Goal: Contribute content: Contribute content

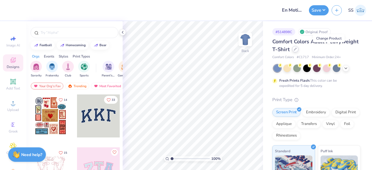
click at [297, 50] on icon at bounding box center [295, 49] width 3 height 3
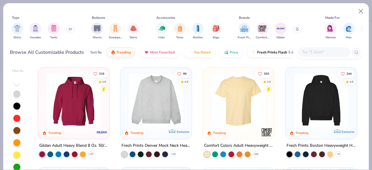
click at [316, 48] on div at bounding box center [324, 52] width 52 height 10
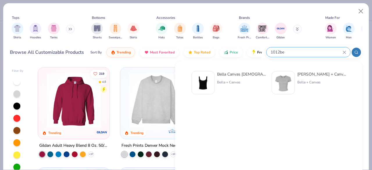
type input "1012be"
click at [211, 79] on img at bounding box center [203, 83] width 18 height 18
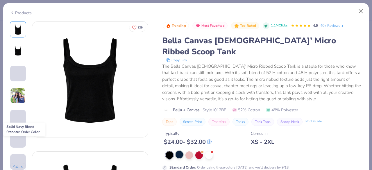
click at [181, 151] on div at bounding box center [180, 155] width 8 height 8
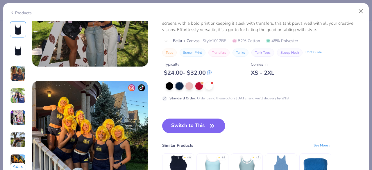
scroll to position [722, 0]
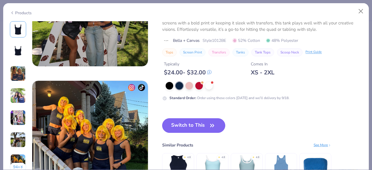
click at [182, 126] on button "Switch to This" at bounding box center [193, 125] width 63 height 15
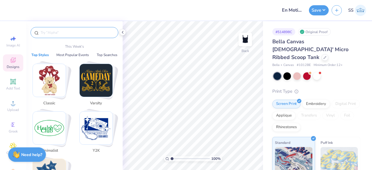
click at [72, 31] on input "text" at bounding box center [77, 33] width 74 height 6
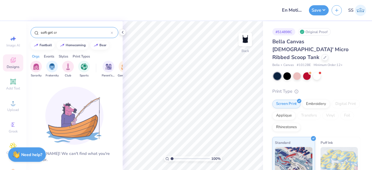
click at [62, 33] on input "soft girl cr" at bounding box center [75, 33] width 71 height 6
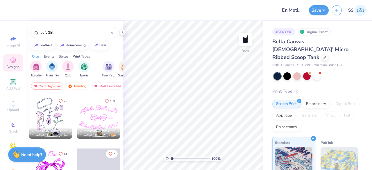
scroll to position [105, 0]
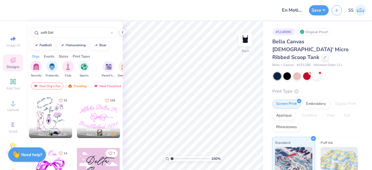
type input "soft Girl"
click at [89, 112] on div at bounding box center [98, 116] width 43 height 43
click at [121, 31] on icon at bounding box center [122, 32] width 5 height 5
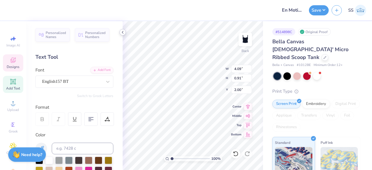
scroll to position [5, 2]
type textarea "En Motion Dancei"
type input "4.46"
type input "0.88"
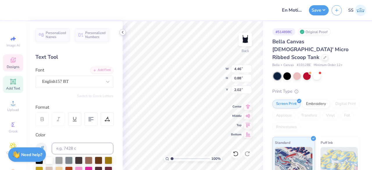
type input "2.02"
type textarea "En Motion Danci"
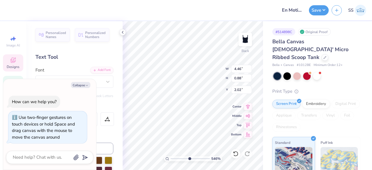
type input "5.46"
type textarea "x"
drag, startPoint x: 173, startPoint y: 157, endPoint x: 189, endPoint y: 160, distance: 16.8
click at [189, 160] on input "range" at bounding box center [190, 158] width 39 height 5
type input "5.46"
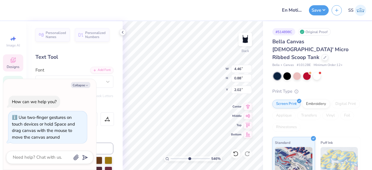
scroll to position [5, 2]
type textarea "x"
type textarea "En Motion Dani"
type textarea "x"
type textarea "En Motion Dai"
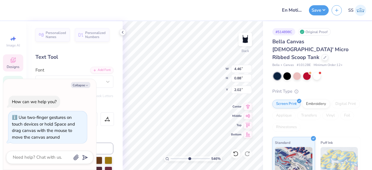
type textarea "x"
type textarea "En Motion Dai"
type textarea "x"
type textarea "En Motion i"
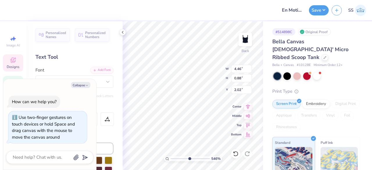
type textarea "x"
type textarea "En Motion i"
type textarea "x"
type textarea "En Motioni"
type textarea "x"
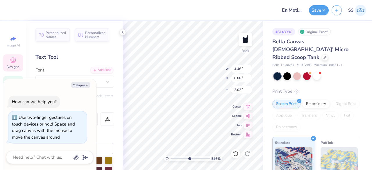
type textarea "En Motioi"
type textarea "x"
type textarea "En Motii"
type textarea "x"
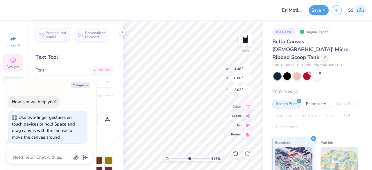
type textarea "En Moti"
type textarea "x"
type textarea "En Moti"
type textarea "x"
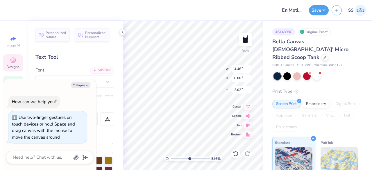
type textarea "En Mot"
type textarea "x"
type textarea "En Mo"
type textarea "x"
type textarea "En Mot"
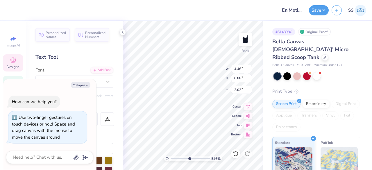
type textarea "x"
type textarea "En Moti"
type textarea "x"
type textarea "En Motio"
type textarea "x"
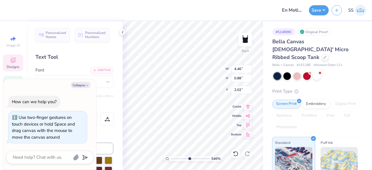
type textarea "En Motion"
type textarea "x"
type textarea "En Motion"
type textarea "x"
type textarea "En Motion D"
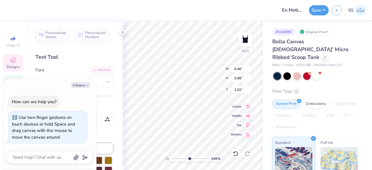
type textarea "x"
type textarea "En Motion Da"
type textarea "x"
type textarea "En Motion [PERSON_NAME]"
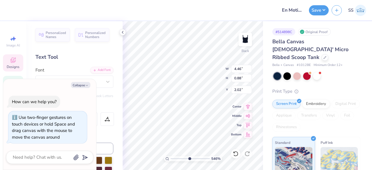
type textarea "x"
type textarea "En Motion Danc"
type textarea "x"
type textarea "En Motion Dance"
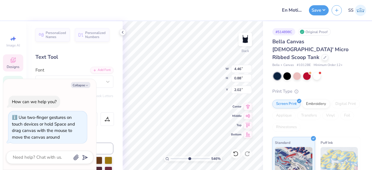
type textarea "x"
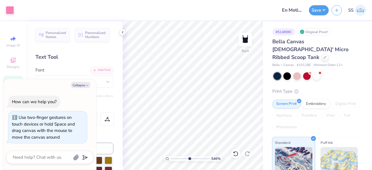
click at [189, 158] on input "range" at bounding box center [190, 158] width 39 height 5
drag, startPoint x: 189, startPoint y: 158, endPoint x: 176, endPoint y: 159, distance: 13.4
type input "2.08"
click at [176, 159] on input "range" at bounding box center [190, 158] width 39 height 5
click at [307, 99] on div "Embroidery" at bounding box center [316, 103] width 28 height 9
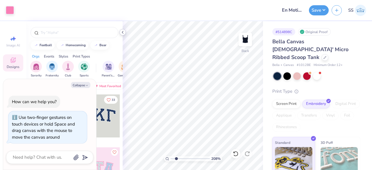
click at [123, 32] on icon at bounding box center [122, 32] width 5 height 5
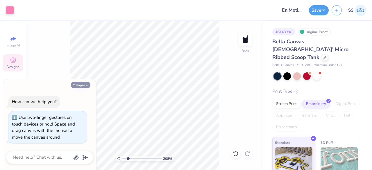
click at [80, 84] on button "Collapse" at bounding box center [80, 85] width 19 height 6
type textarea "x"
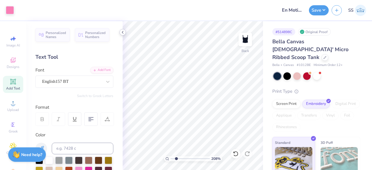
click at [121, 29] on div at bounding box center [122, 32] width 6 height 6
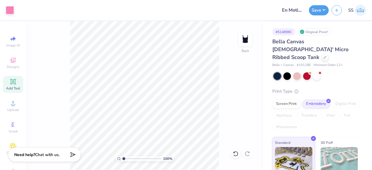
drag, startPoint x: 128, startPoint y: 160, endPoint x: 123, endPoint y: 159, distance: 5.0
type input "1"
click at [123, 159] on input "range" at bounding box center [141, 158] width 39 height 5
click at [10, 10] on div at bounding box center [10, 10] width 8 height 8
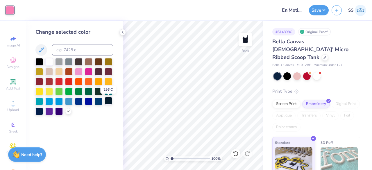
click at [109, 101] on div at bounding box center [109, 101] width 8 height 8
click at [47, 61] on div at bounding box center [49, 62] width 8 height 8
click at [122, 32] on polyline at bounding box center [122, 32] width 1 height 2
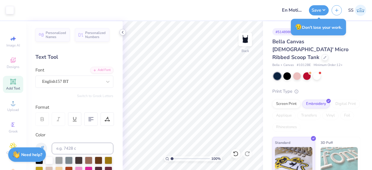
click at [124, 30] on icon at bounding box center [122, 32] width 5 height 5
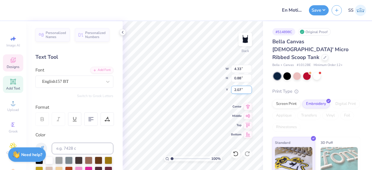
drag, startPoint x: 243, startPoint y: 89, endPoint x: 233, endPoint y: 90, distance: 10.0
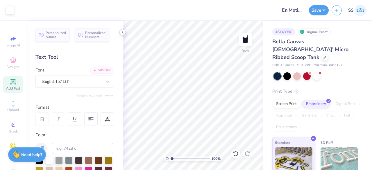
click at [123, 31] on polyline at bounding box center [122, 32] width 1 height 2
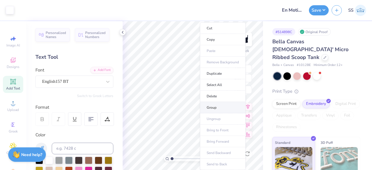
click at [213, 106] on li "Group" at bounding box center [223, 107] width 46 height 11
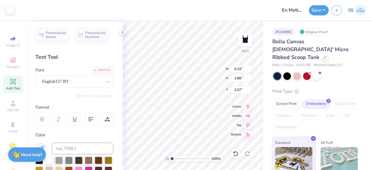
click at [122, 32] on icon at bounding box center [122, 32] width 5 height 5
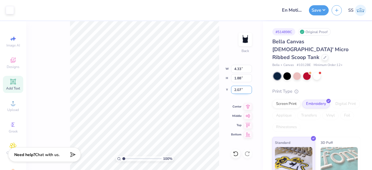
drag, startPoint x: 242, startPoint y: 88, endPoint x: 234, endPoint y: 89, distance: 7.6
click at [234, 89] on input "2.07" at bounding box center [241, 90] width 21 height 8
type input "3.00"
click at [241, 69] on input "4.33" at bounding box center [241, 69] width 21 height 8
drag, startPoint x: 241, startPoint y: 69, endPoint x: 234, endPoint y: 69, distance: 7.0
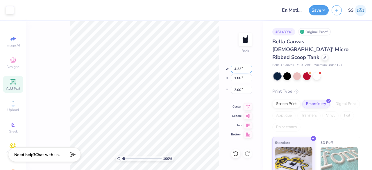
click at [234, 69] on input "4.33" at bounding box center [241, 69] width 21 height 8
type input "4"
type input "5.00"
type input "2.17"
drag, startPoint x: 244, startPoint y: 90, endPoint x: 235, endPoint y: 92, distance: 9.2
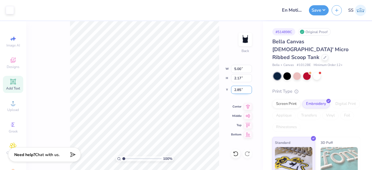
click at [235, 92] on input "2.85" at bounding box center [241, 90] width 21 height 8
type input "3.00"
click at [249, 105] on icon at bounding box center [248, 105] width 8 height 7
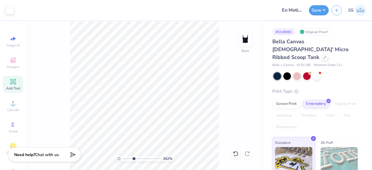
drag, startPoint x: 124, startPoint y: 159, endPoint x: 133, endPoint y: 157, distance: 9.2
click at [133, 157] on input "range" at bounding box center [141, 158] width 39 height 5
drag, startPoint x: 134, startPoint y: 159, endPoint x: 125, endPoint y: 159, distance: 9.0
click at [125, 159] on input "range" at bounding box center [141, 158] width 39 height 5
type input "1"
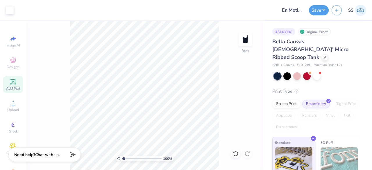
click at [123, 158] on input "range" at bounding box center [141, 158] width 39 height 5
click at [249, 105] on icon at bounding box center [248, 105] width 8 height 7
click at [316, 13] on button "Save" at bounding box center [319, 9] width 20 height 10
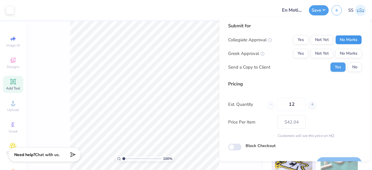
click at [346, 40] on button "No Marks" at bounding box center [348, 39] width 26 height 9
click at [348, 50] on button "No Marks" at bounding box center [348, 53] width 26 height 9
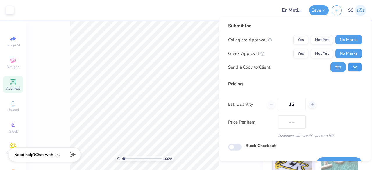
click at [350, 65] on button "No" at bounding box center [355, 66] width 14 height 9
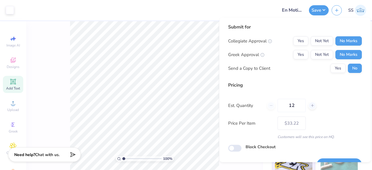
scroll to position [13, 0]
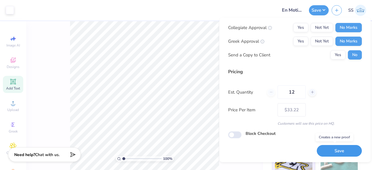
click at [334, 146] on button "Save" at bounding box center [339, 151] width 45 height 12
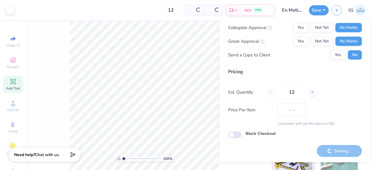
type input "$42.04"
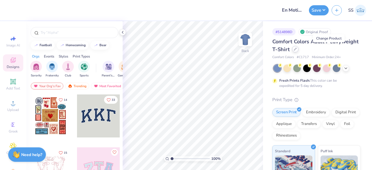
click at [298, 51] on div at bounding box center [295, 49] width 6 height 6
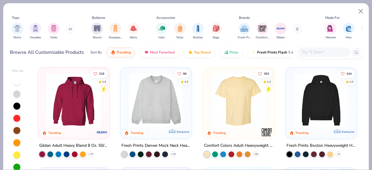
click at [309, 53] on input "text" at bounding box center [323, 52] width 45 height 7
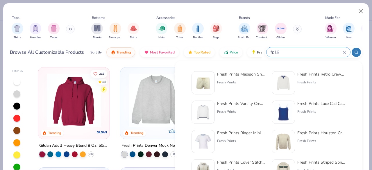
type input "fp16"
click at [212, 79] on div at bounding box center [203, 82] width 23 height 23
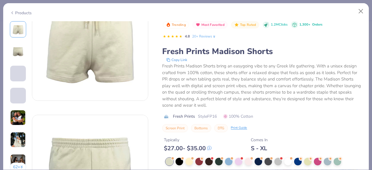
scroll to position [37, 0]
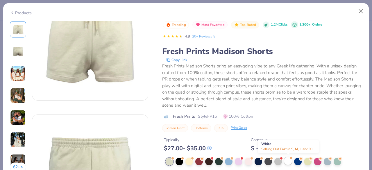
click at [287, 159] on div at bounding box center [288, 161] width 8 height 8
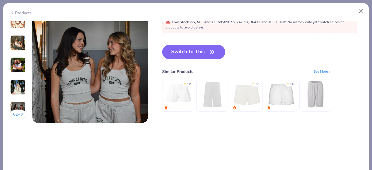
scroll to position [791, 0]
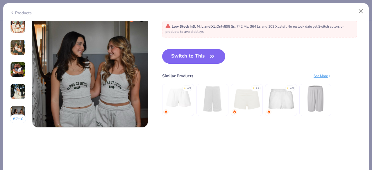
click at [196, 52] on button "Switch to This" at bounding box center [193, 56] width 63 height 15
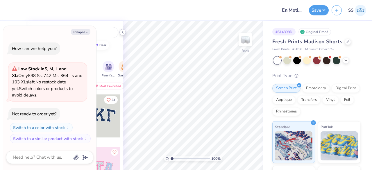
click at [120, 30] on div at bounding box center [122, 32] width 6 height 6
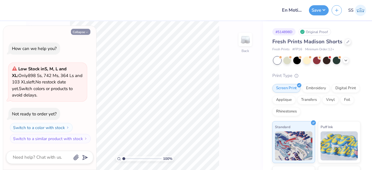
click at [84, 35] on button "Collapse" at bounding box center [80, 32] width 19 height 6
type textarea "x"
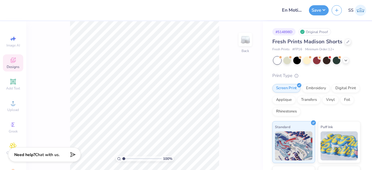
click at [15, 61] on div "Designs" at bounding box center [13, 62] width 20 height 17
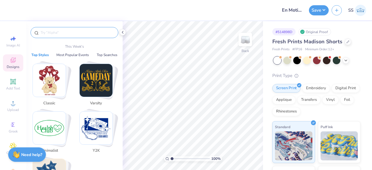
click at [62, 34] on input "text" at bounding box center [77, 33] width 74 height 6
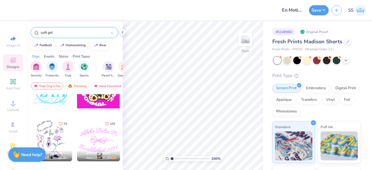
scroll to position [82, 0]
type input "soft girl"
click at [94, 133] on div at bounding box center [98, 139] width 43 height 43
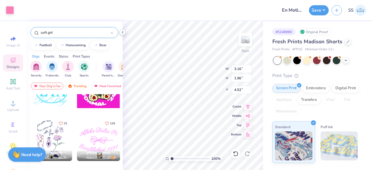
click at [122, 35] on div at bounding box center [122, 32] width 6 height 6
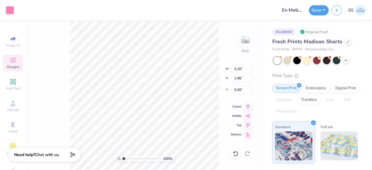
type input "5.05"
click at [15, 8] on div "Art colors Design Title En Motion Dance Set Save SS" at bounding box center [186, 10] width 372 height 20
click at [11, 6] on div at bounding box center [10, 10] width 8 height 8
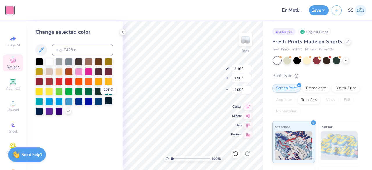
click at [107, 101] on div at bounding box center [109, 101] width 8 height 8
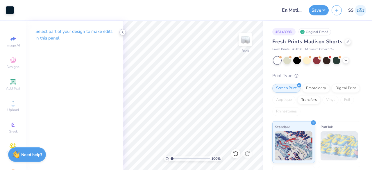
click at [120, 33] on div at bounding box center [122, 32] width 6 height 6
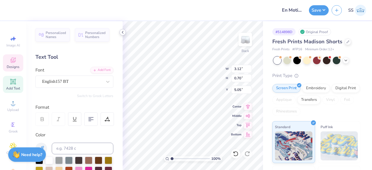
click at [122, 32] on polyline at bounding box center [122, 32] width 1 height 2
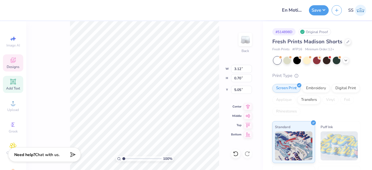
scroll to position [5, 2]
type textarea "A"
type textarea "En Motion Dance"
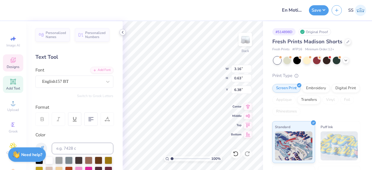
type input "3.16"
type input "0.63"
type input "6.38"
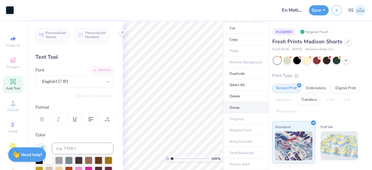
click at [228, 108] on li "Group" at bounding box center [246, 107] width 46 height 11
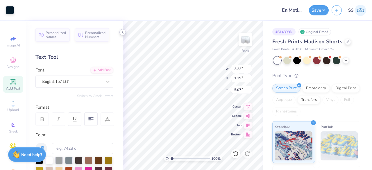
click at [124, 31] on icon at bounding box center [122, 32] width 5 height 5
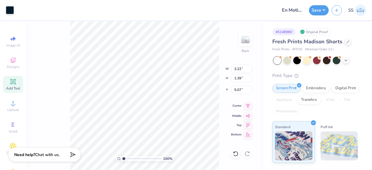
click at [248, 106] on icon at bounding box center [248, 105] width 8 height 7
drag, startPoint x: 241, startPoint y: 90, endPoint x: 233, endPoint y: 91, distance: 8.3
click at [233, 91] on input "5.07" at bounding box center [241, 90] width 21 height 8
type input "3.00"
click at [216, 70] on div "100 % Back W 3.22 H 1.39 Y 3.00 Center Middle Top Bottom" at bounding box center [144, 95] width 237 height 149
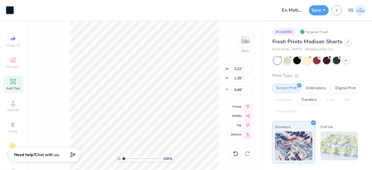
type input "2.10"
click at [206, 71] on div "100 % Back W 3.22 3.22 " H 1.39 1.39 " Y 2.10 2.10 " Center Middle Top Bottom" at bounding box center [144, 95] width 237 height 149
drag, startPoint x: 243, startPoint y: 90, endPoint x: 235, endPoint y: 91, distance: 8.2
click at [235, 91] on input "2.10" at bounding box center [241, 90] width 21 height 8
type input "3.00"
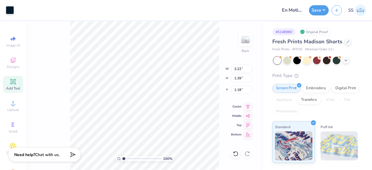
type input "7.17"
click at [246, 105] on icon at bounding box center [248, 105] width 8 height 7
drag, startPoint x: 241, startPoint y: 68, endPoint x: 235, endPoint y: 68, distance: 6.1
click at [235, 68] on input "3.22" at bounding box center [241, 69] width 21 height 8
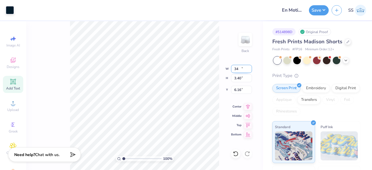
type input "7.86"
type input "3.40"
type input "6.16"
drag, startPoint x: 242, startPoint y: 68, endPoint x: 235, endPoint y: 68, distance: 7.6
click at [235, 68] on input "7.86" at bounding box center [241, 69] width 21 height 8
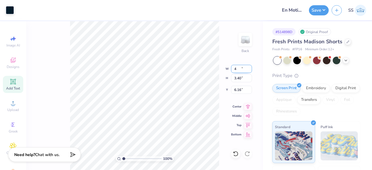
type input "4.00"
type input "1.73"
type input "7.00"
click at [250, 105] on icon at bounding box center [248, 105] width 8 height 7
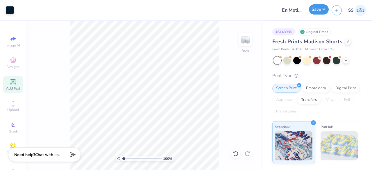
click at [325, 7] on button "Save" at bounding box center [319, 9] width 20 height 10
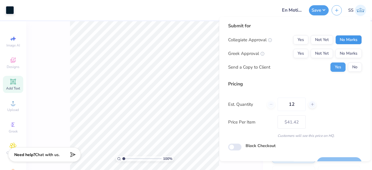
click at [355, 41] on button "No Marks" at bounding box center [348, 39] width 26 height 9
drag, startPoint x: 354, startPoint y: 51, endPoint x: 354, endPoint y: 68, distance: 16.6
click at [354, 68] on div "Collegiate Approval Yes Not Yet No Marks Greek Approval Yes Not Yet No Marks Se…" at bounding box center [295, 53] width 134 height 37
click at [354, 68] on button "No" at bounding box center [355, 66] width 14 height 9
click at [348, 53] on button "No Marks" at bounding box center [348, 53] width 26 height 9
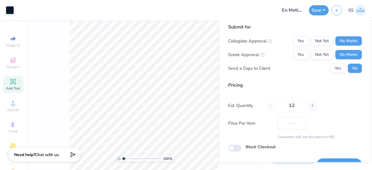
scroll to position [13, 0]
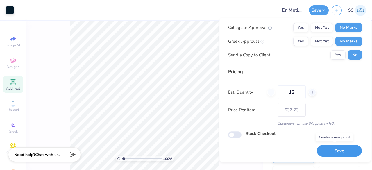
click at [338, 152] on button "Save" at bounding box center [339, 151] width 45 height 12
type input "– –"
